Goal: Check status: Check status

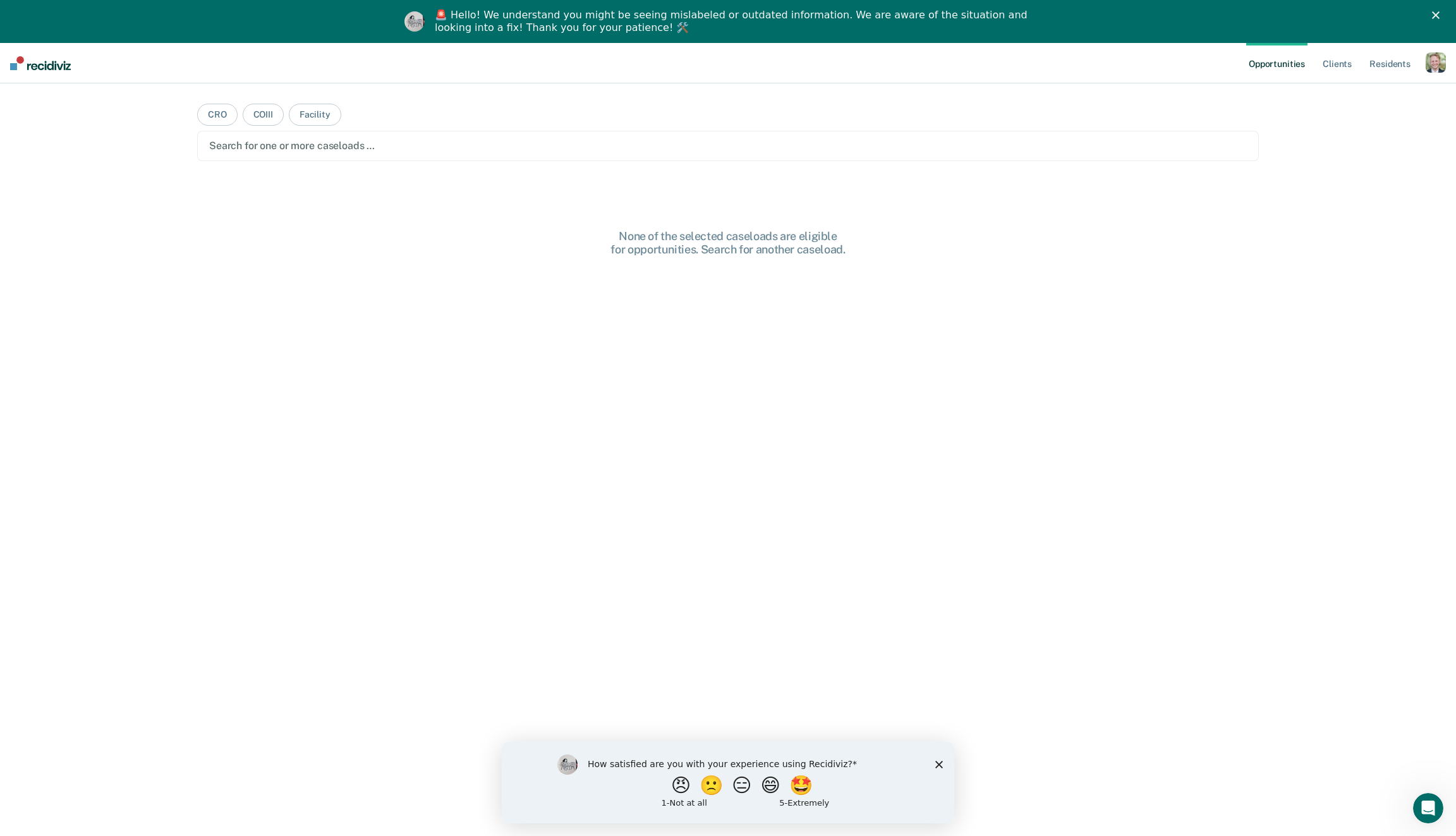
click at [940, 761] on icon "Close survey" at bounding box center [939, 764] width 7 height 7
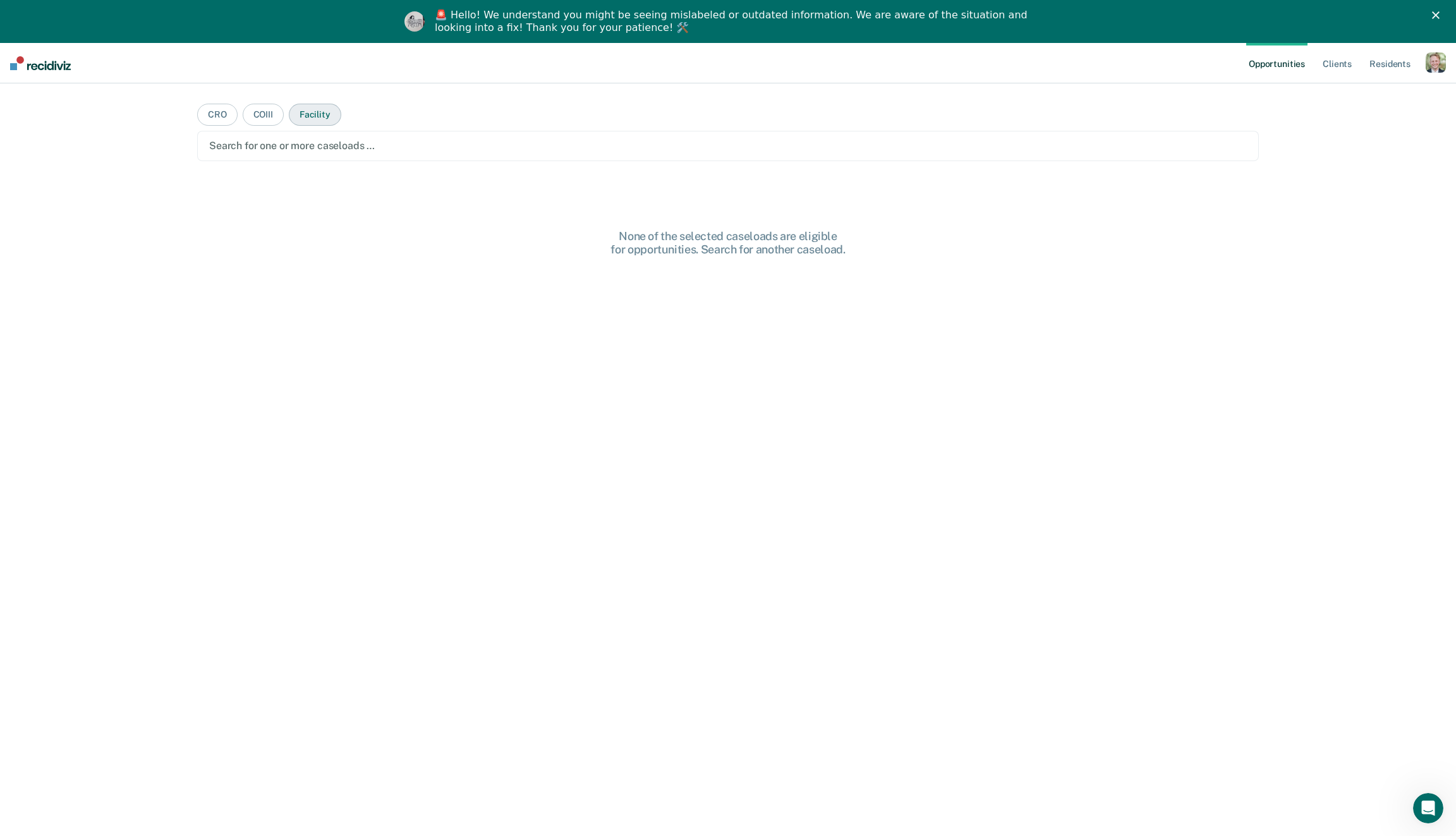
click at [303, 107] on button "Facility" at bounding box center [315, 115] width 53 height 22
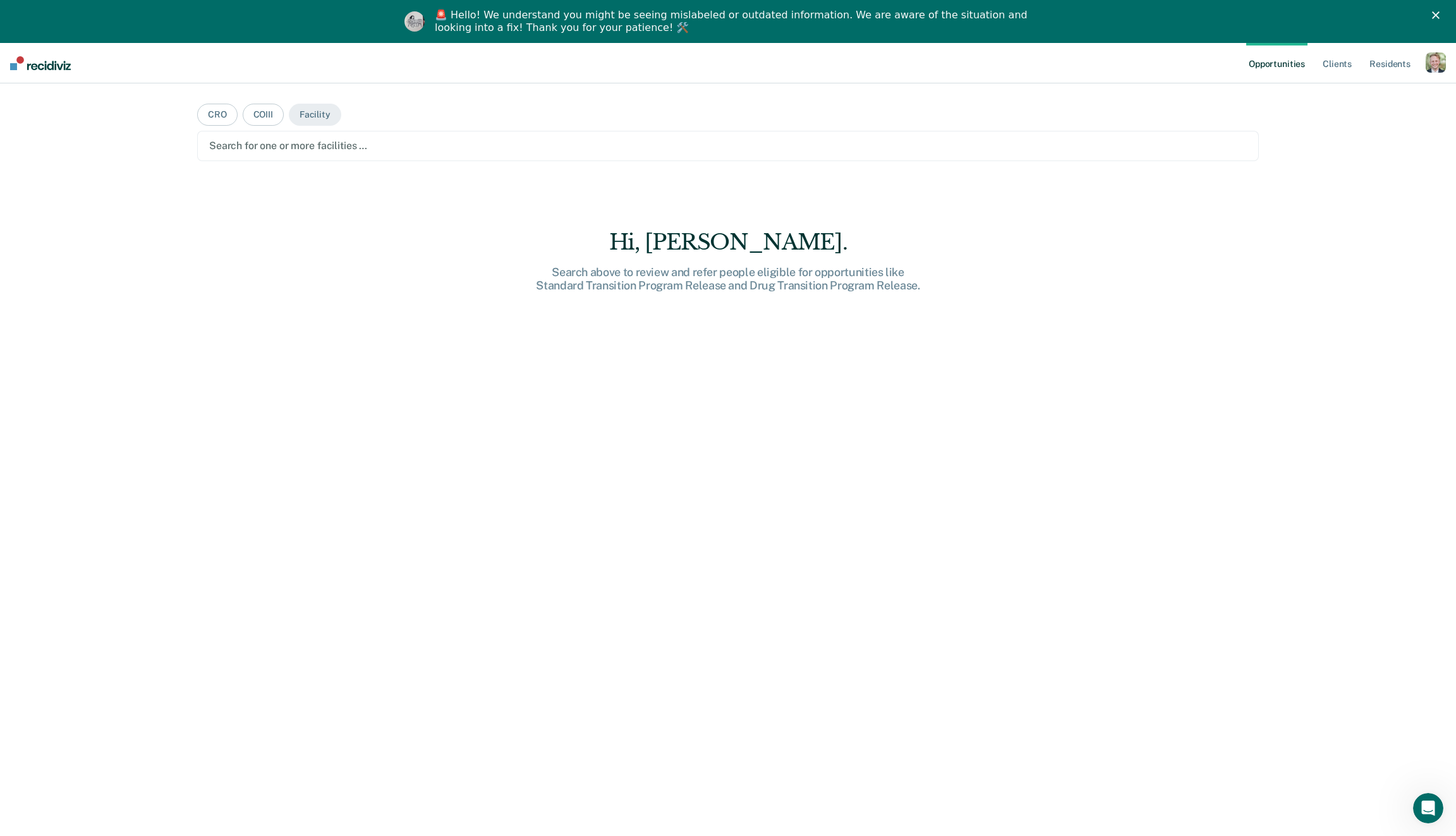
click at [1435, 13] on icon "Close" at bounding box center [1436, 15] width 7 height 7
click at [1436, 16] on polygon "Close" at bounding box center [1436, 15] width 7 height 7
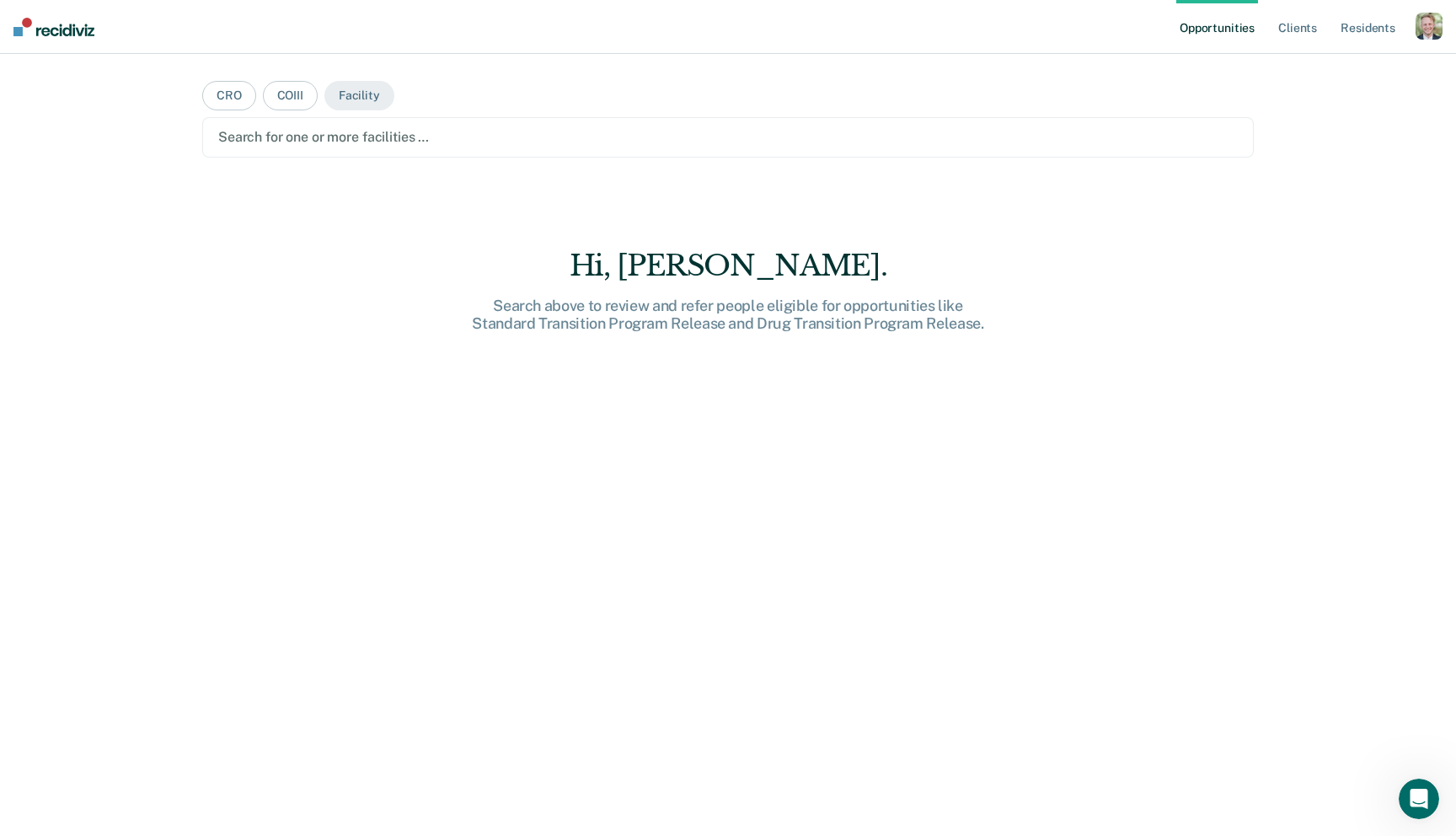
click at [364, 310] on div "Hi, Joshua. Search above to review and refer people eligible for opportunities …" at bounding box center [727, 572] width 1051 height 647
click at [730, 266] on div "Hi, Joshua." at bounding box center [727, 265] width 539 height 35
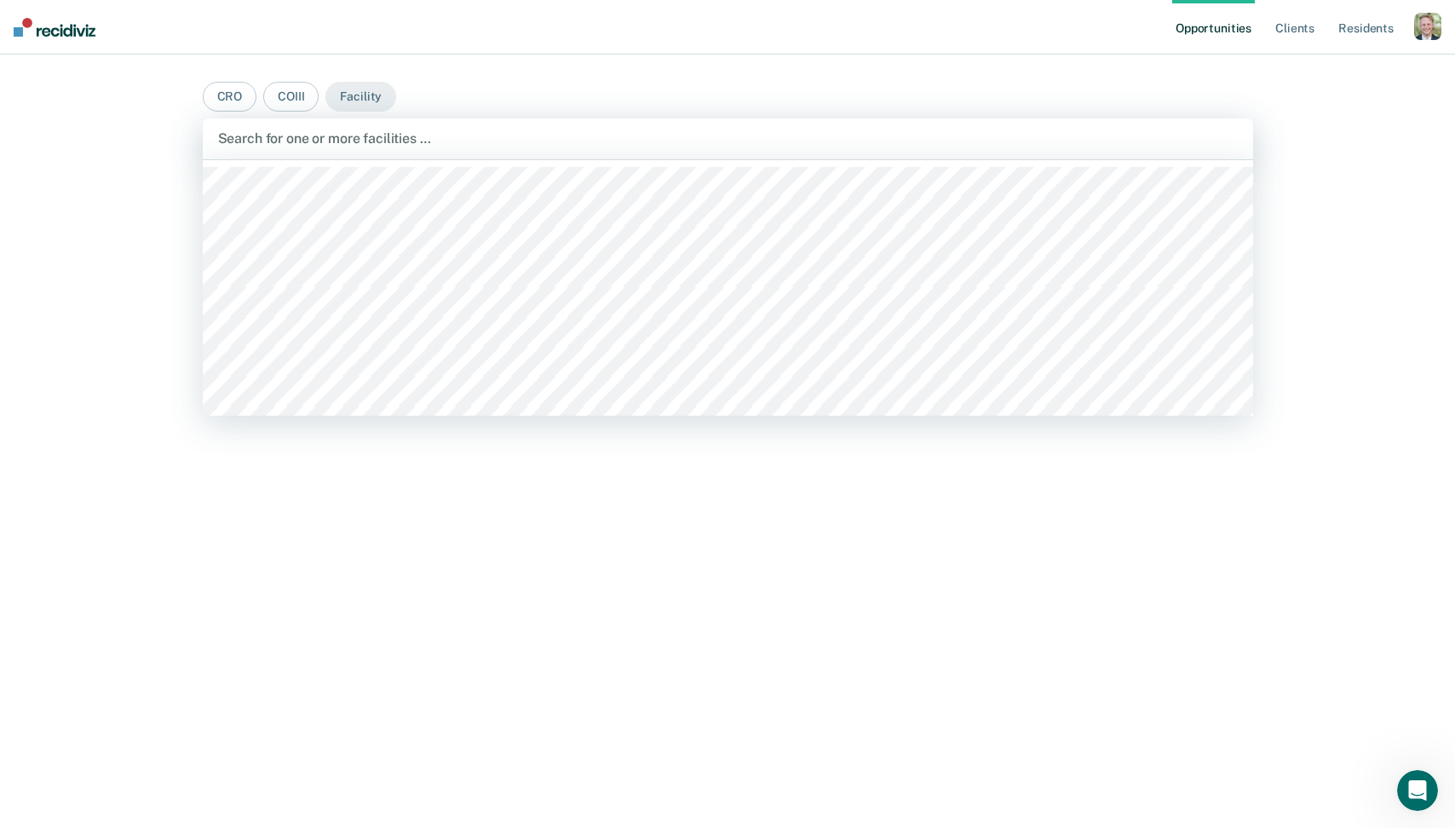
click at [300, 130] on div at bounding box center [728, 139] width 1020 height 20
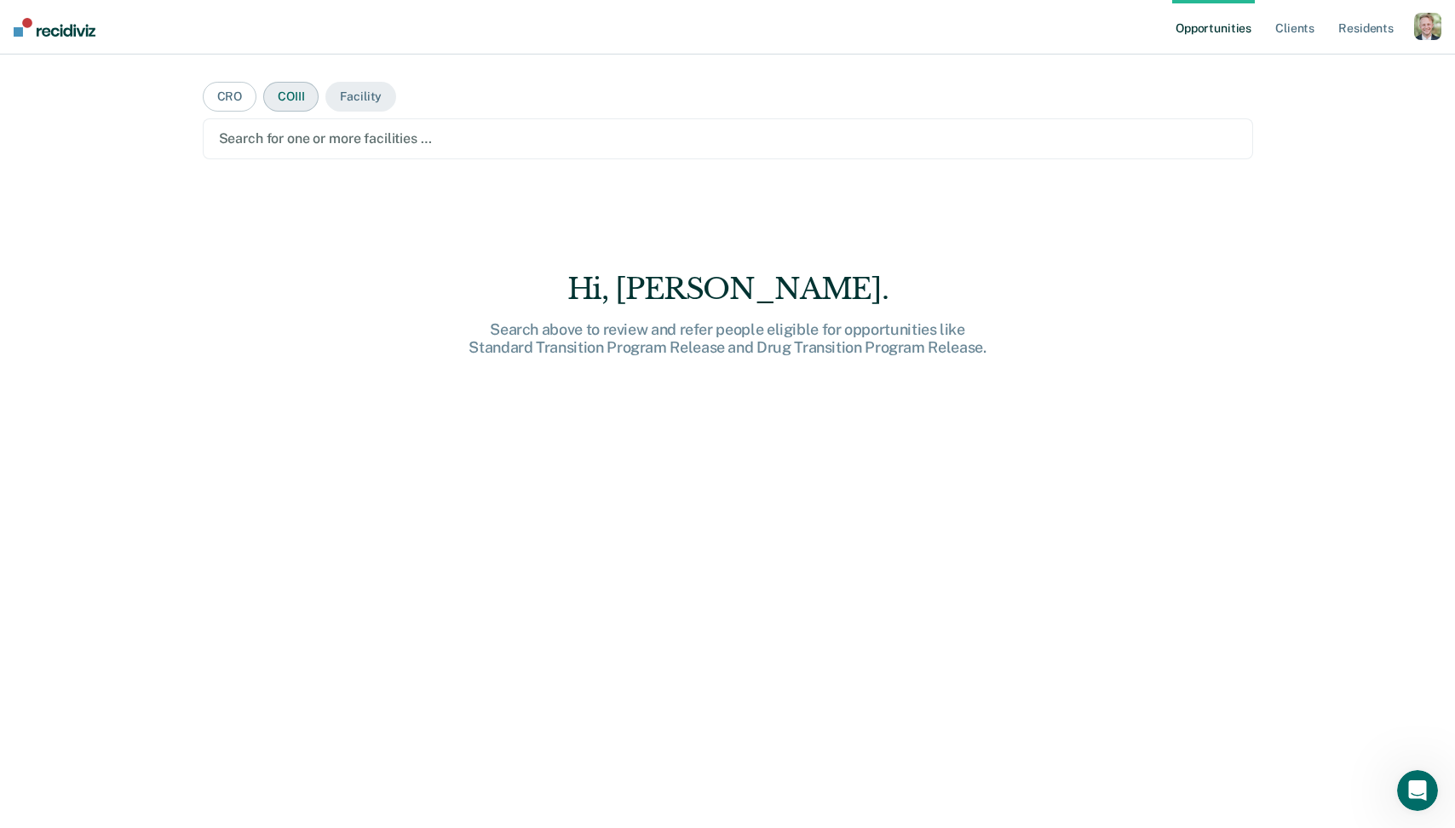
click at [296, 102] on button "COIII" at bounding box center [290, 97] width 55 height 30
click at [323, 136] on div at bounding box center [728, 139] width 1018 height 20
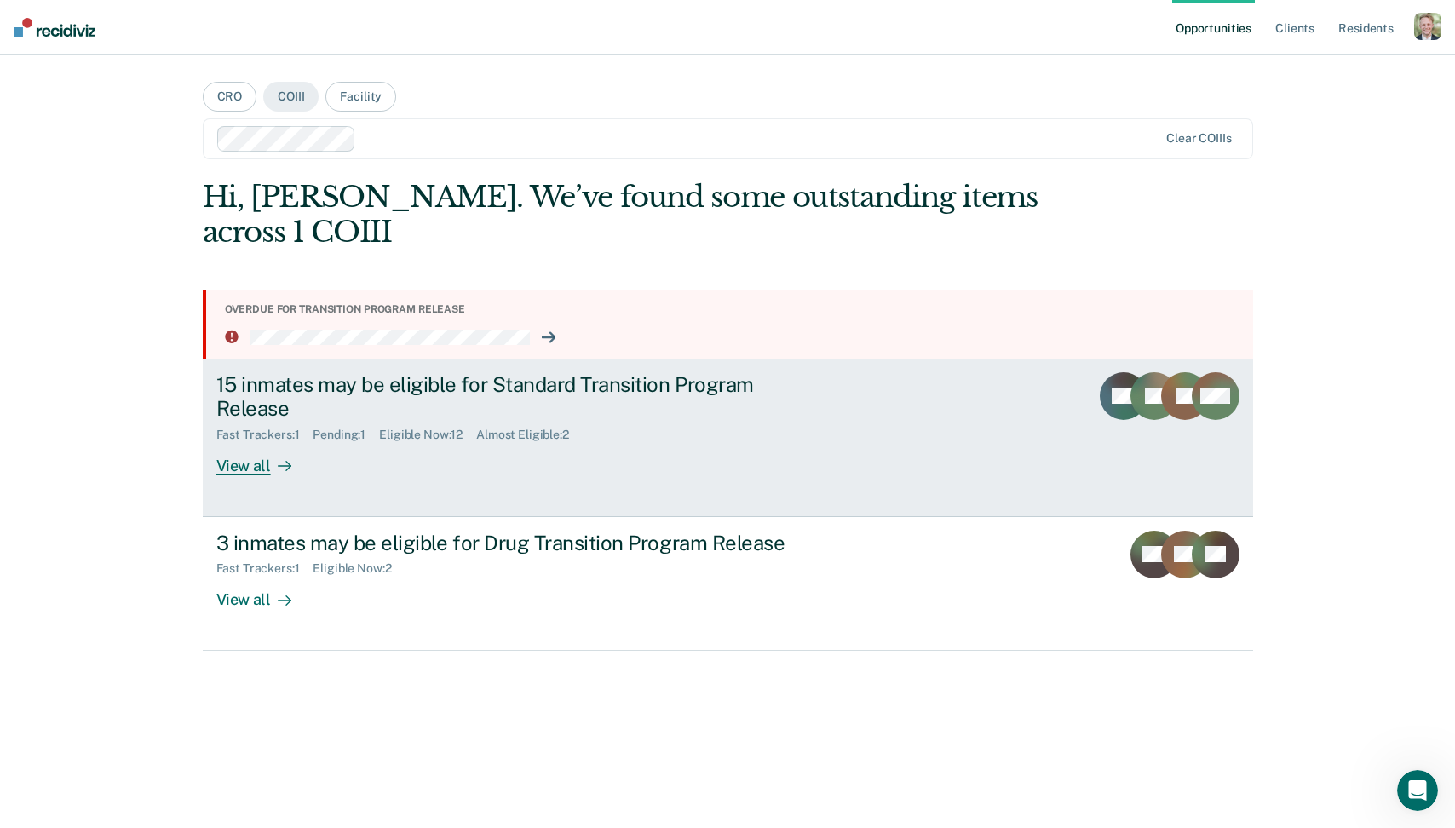
click at [549, 380] on div "15 inmates may be eligible for Standard Transition Program Release" at bounding box center [515, 396] width 598 height 49
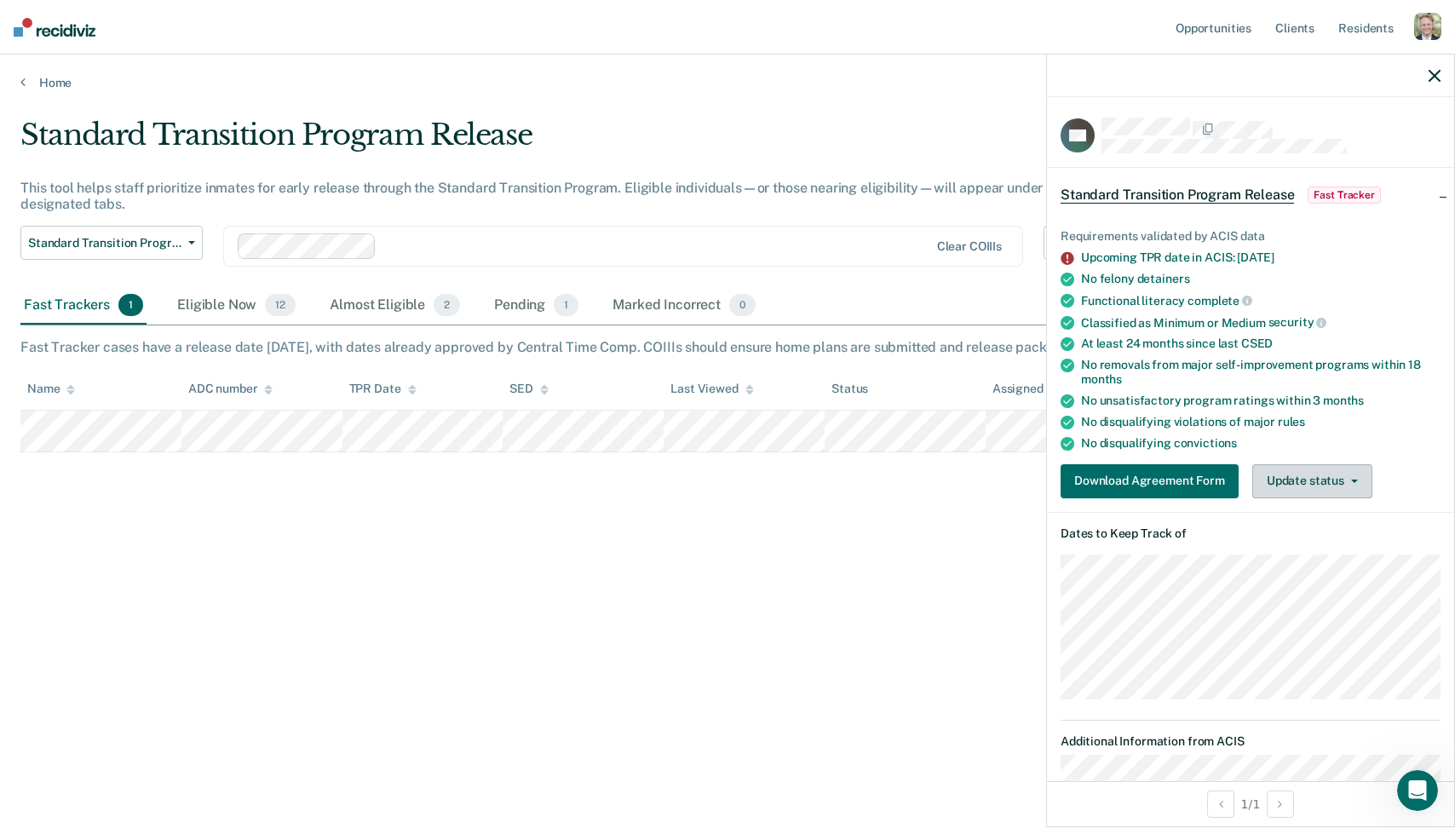
click at [1341, 472] on button "Update status" at bounding box center [1312, 481] width 120 height 34
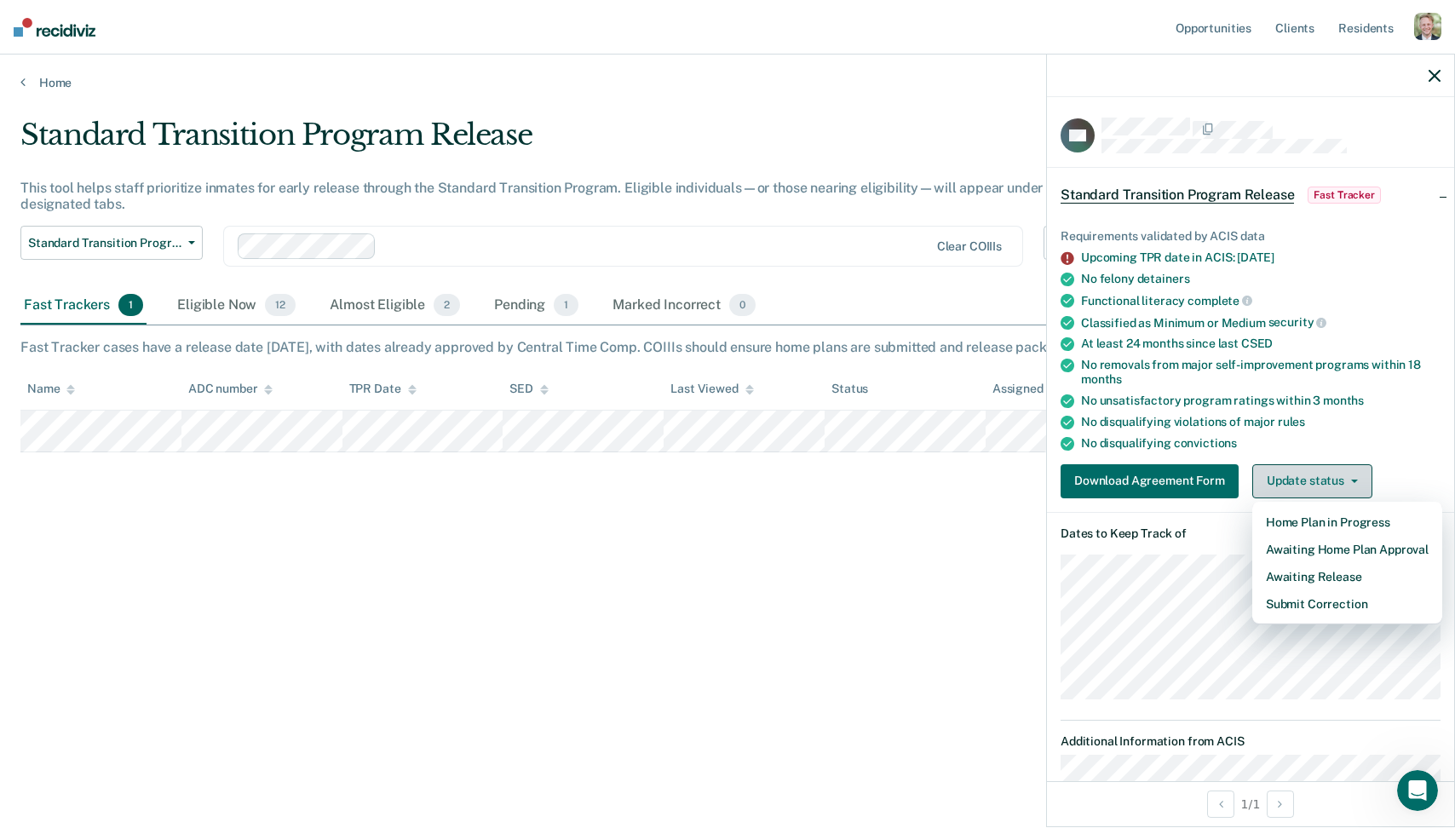
click at [1347, 472] on button "Update status" at bounding box center [1312, 481] width 120 height 34
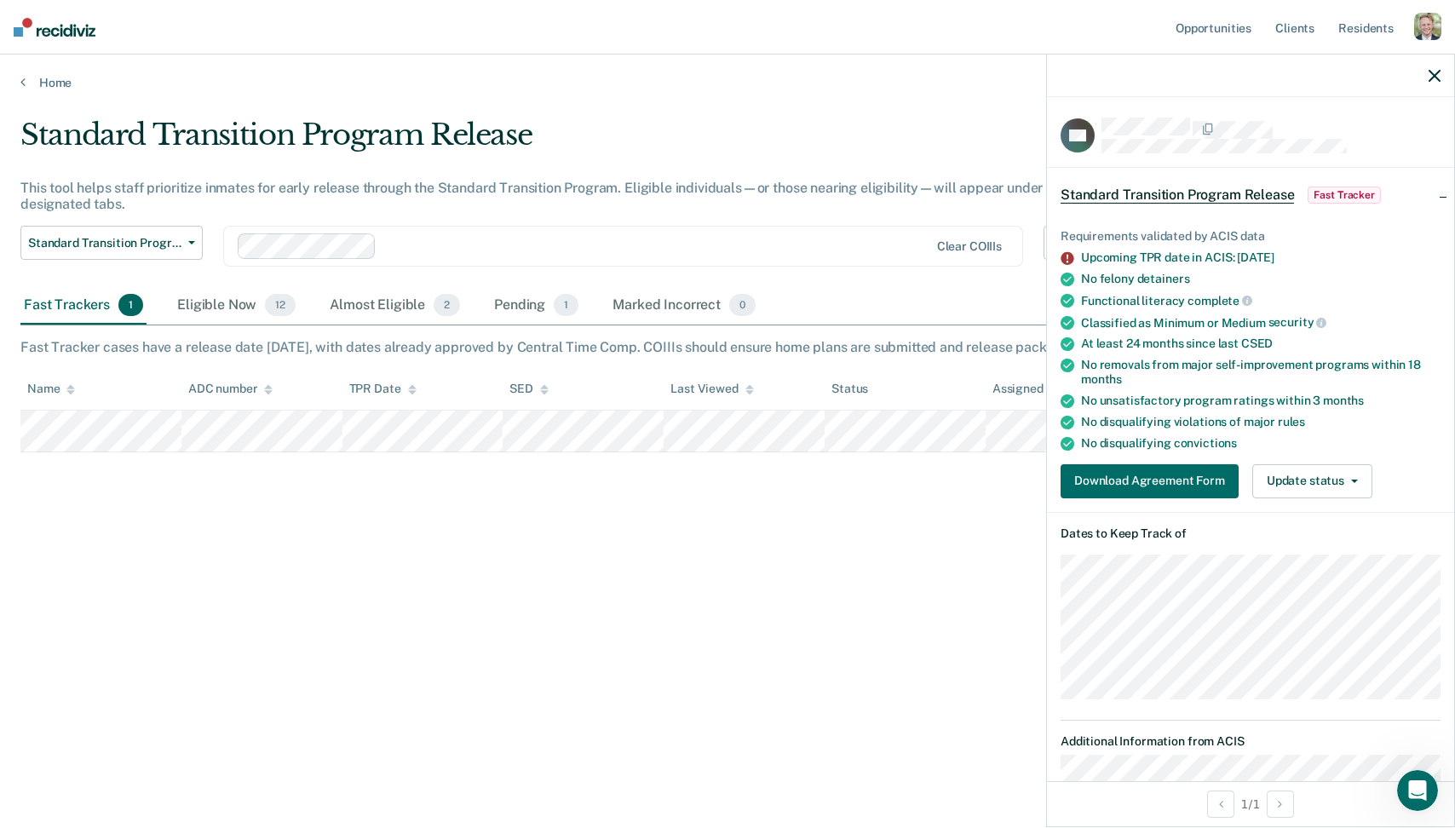
click at [1430, 75] on icon "button" at bounding box center [1434, 76] width 12 height 12
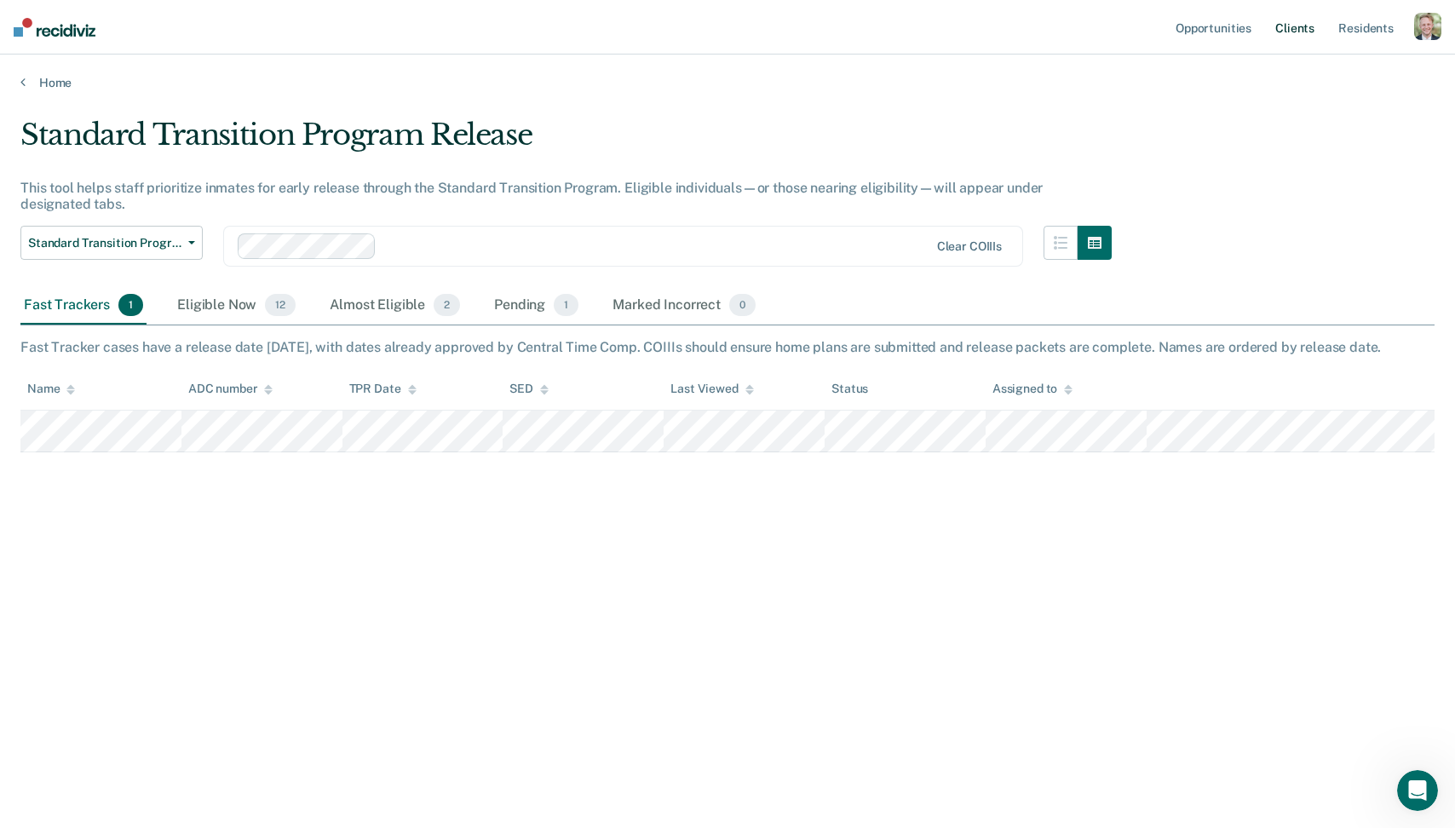
click at [1306, 34] on link "Client s" at bounding box center [1295, 27] width 46 height 55
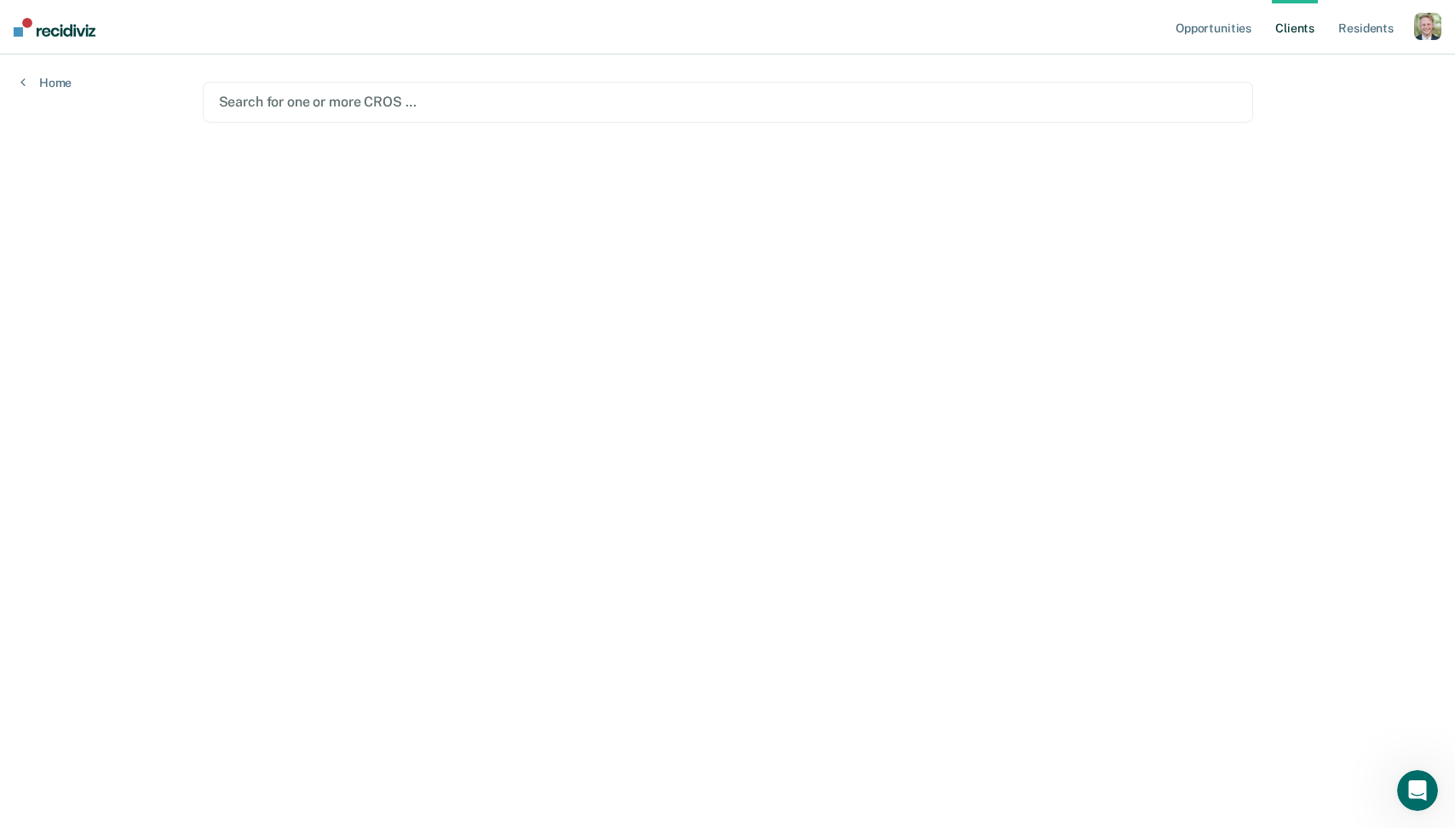
click at [456, 107] on div at bounding box center [728, 102] width 1018 height 20
